Goal: Transaction & Acquisition: Book appointment/travel/reservation

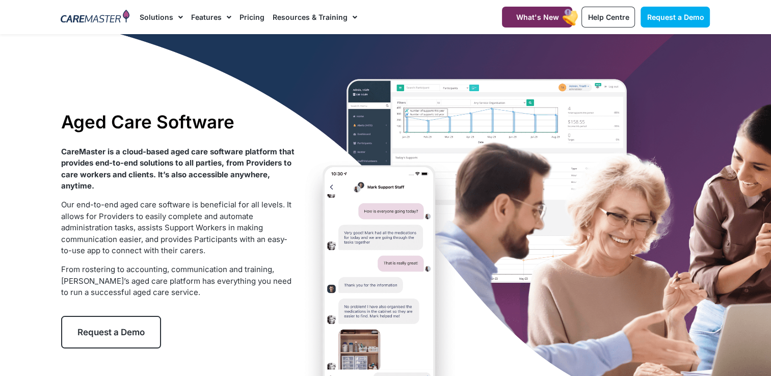
click at [114, 336] on span "Request a Demo" at bounding box center [110, 332] width 67 height 10
click at [129, 337] on span "Request a Demo" at bounding box center [110, 332] width 67 height 10
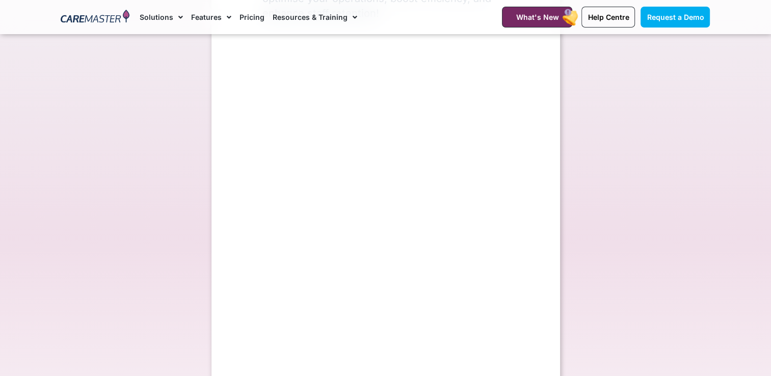
select select "**"
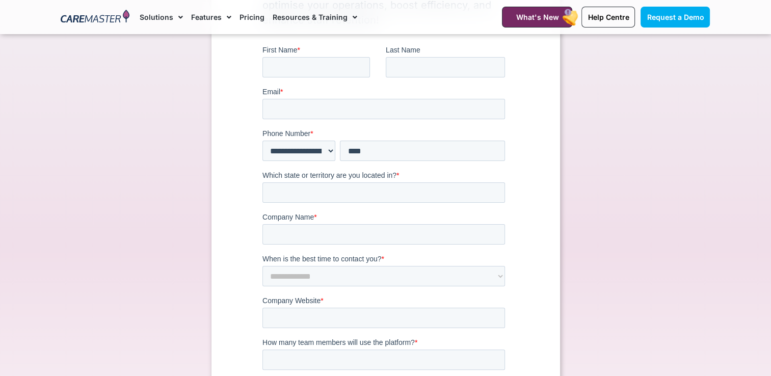
scroll to position [147, 0]
